Goal: Information Seeking & Learning: Learn about a topic

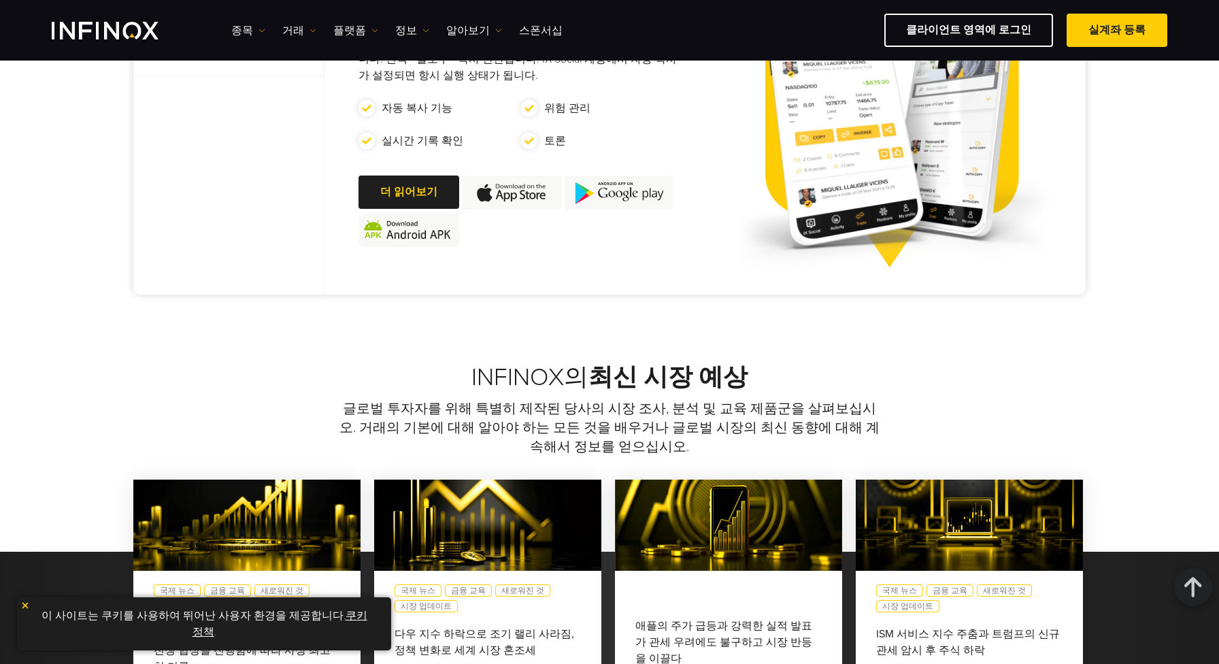
scroll to position [612, 0]
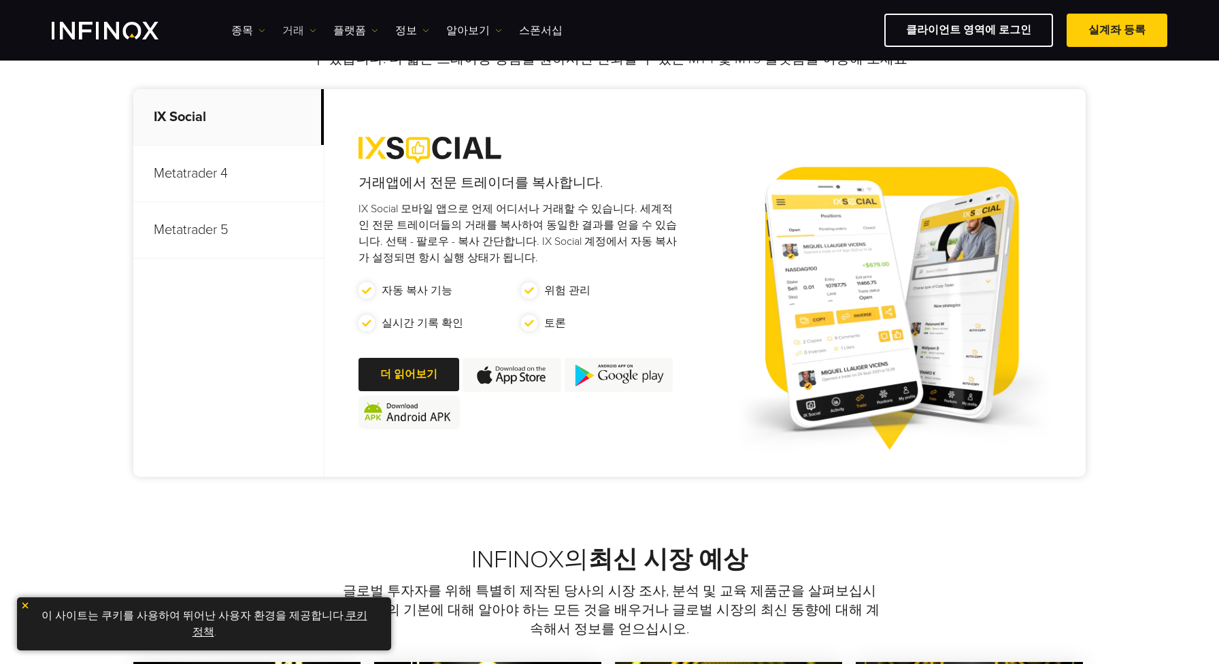
click at [291, 29] on link "거래" at bounding box center [299, 30] width 34 height 16
click at [245, 29] on link "종목" at bounding box center [248, 30] width 34 height 16
click at [258, 73] on link "종목" at bounding box center [267, 73] width 73 height 29
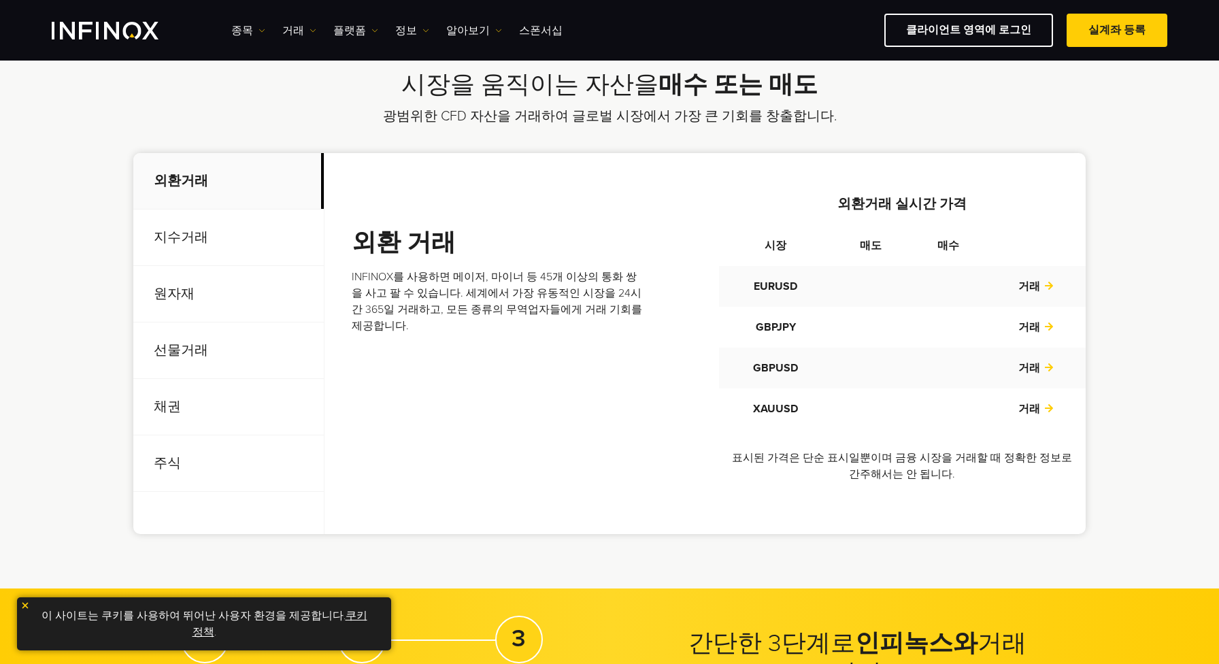
scroll to position [476, 0]
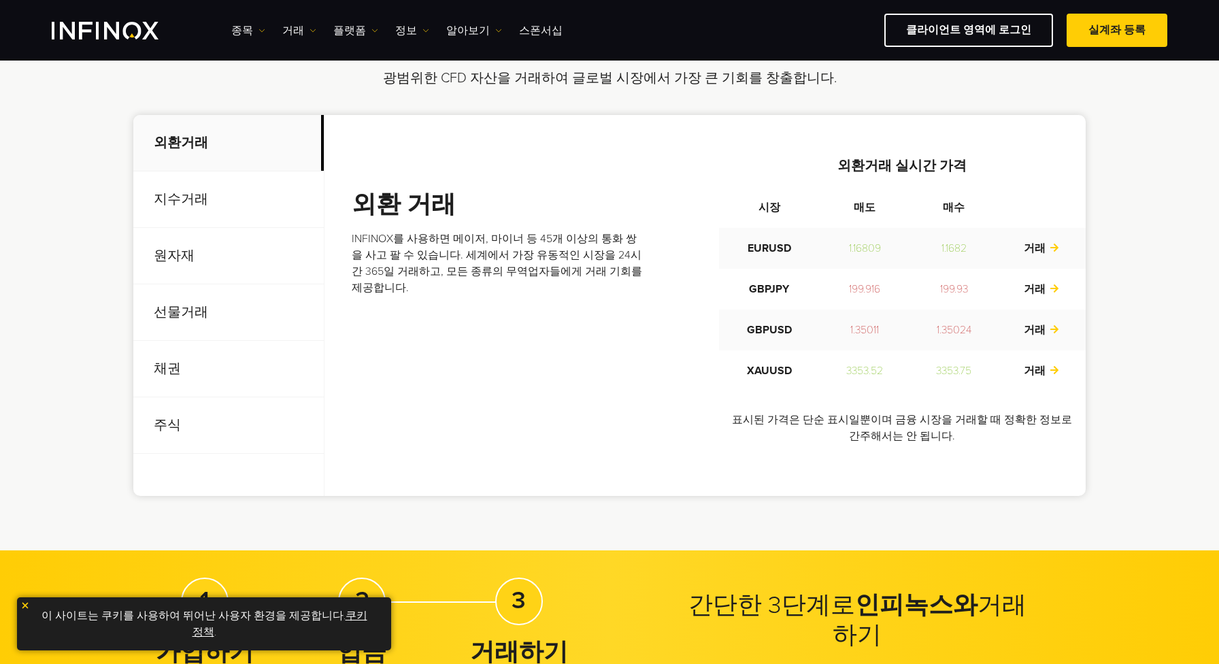
click at [188, 201] on p "지수거래" at bounding box center [228, 199] width 191 height 56
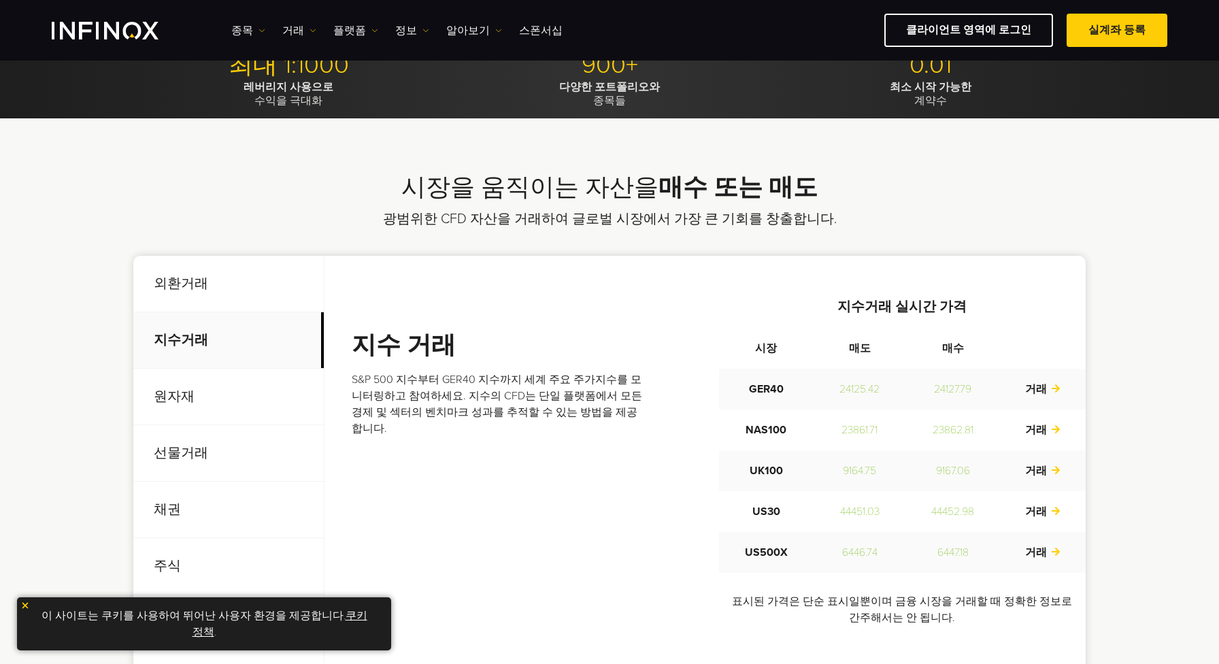
scroll to position [408, 0]
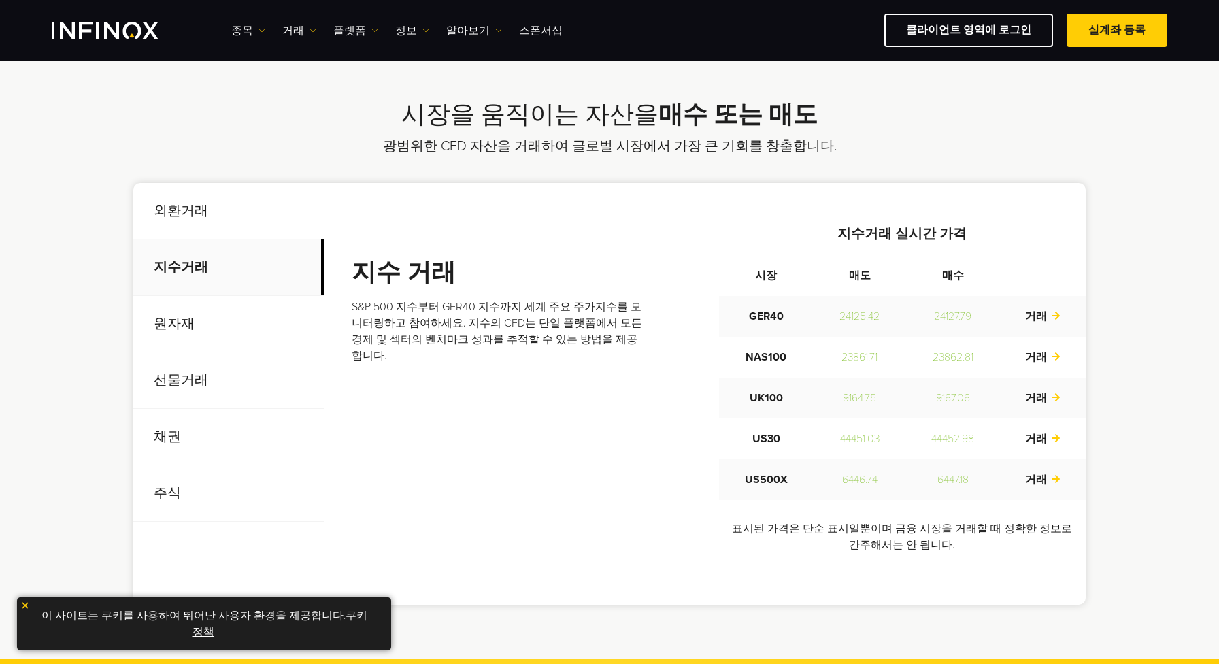
click at [193, 380] on p "선물거래" at bounding box center [228, 380] width 191 height 56
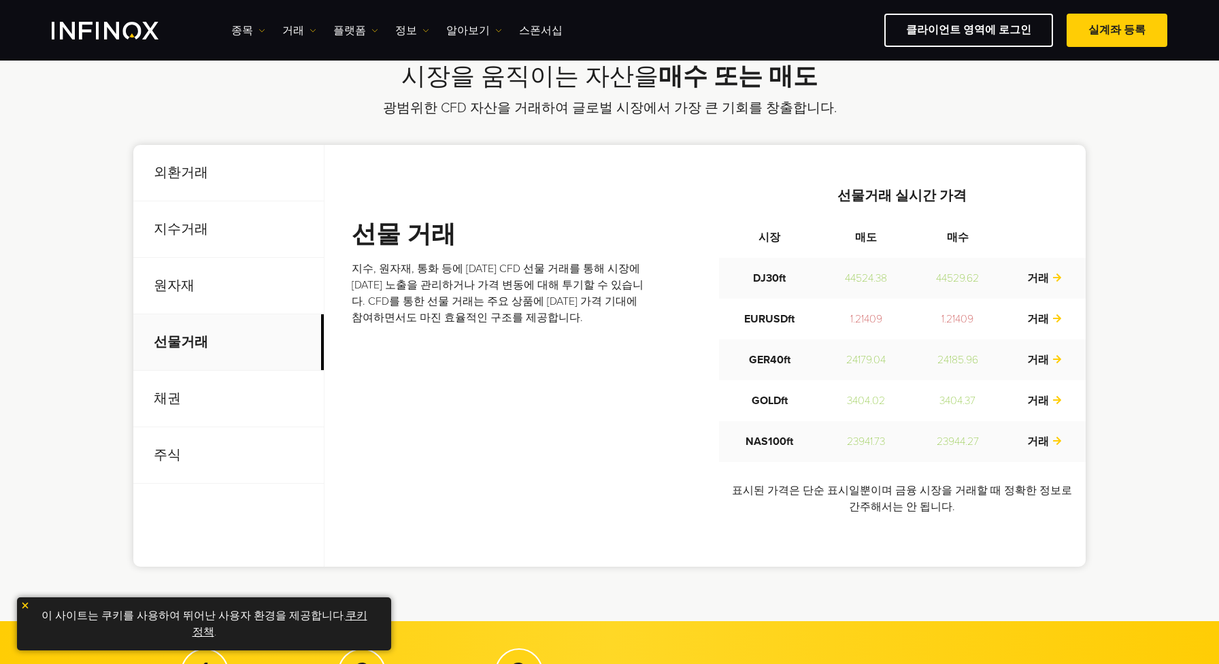
scroll to position [476, 0]
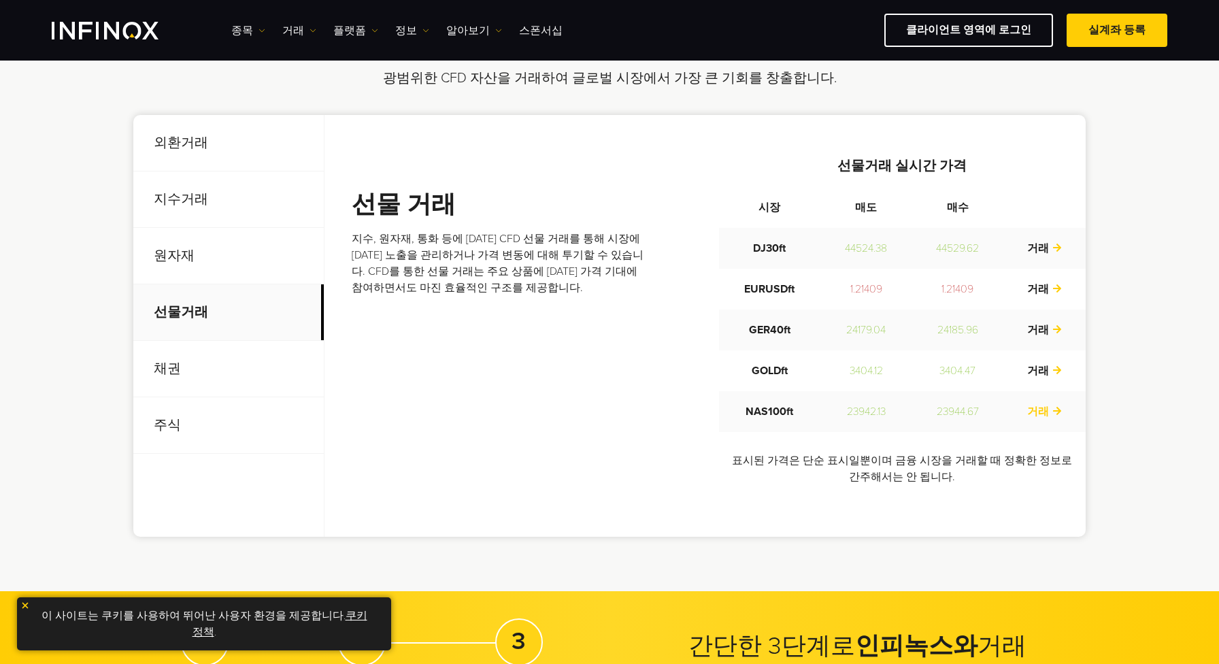
click at [1050, 410] on link "거래" at bounding box center [1044, 412] width 35 height 14
